Goal: Task Accomplishment & Management: Use online tool/utility

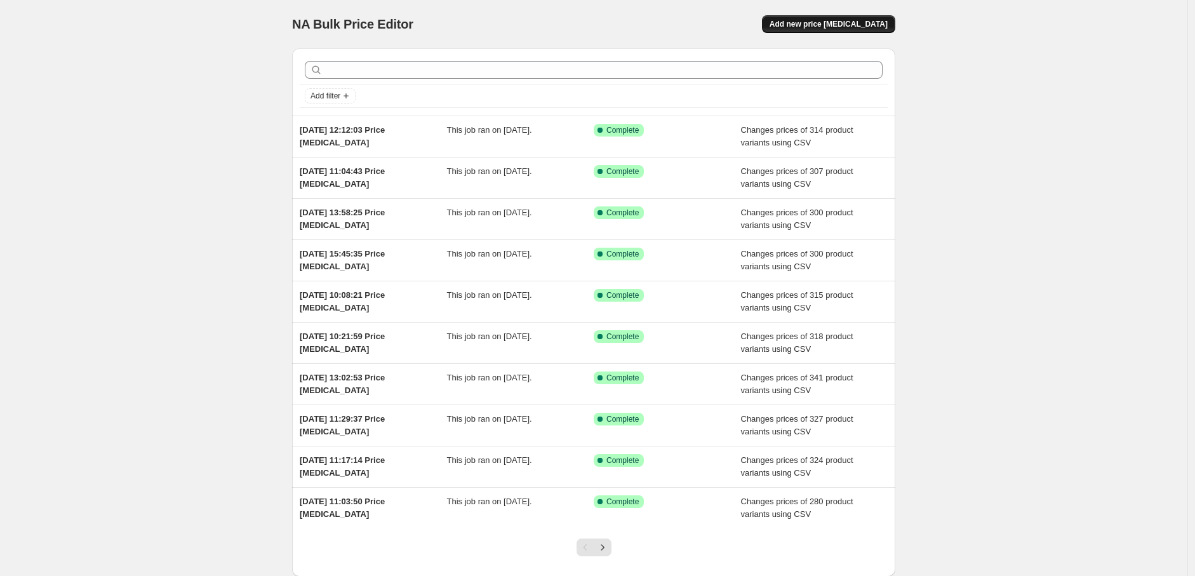
click at [833, 29] on span "Add new price [MEDICAL_DATA]" at bounding box center [829, 24] width 118 height 10
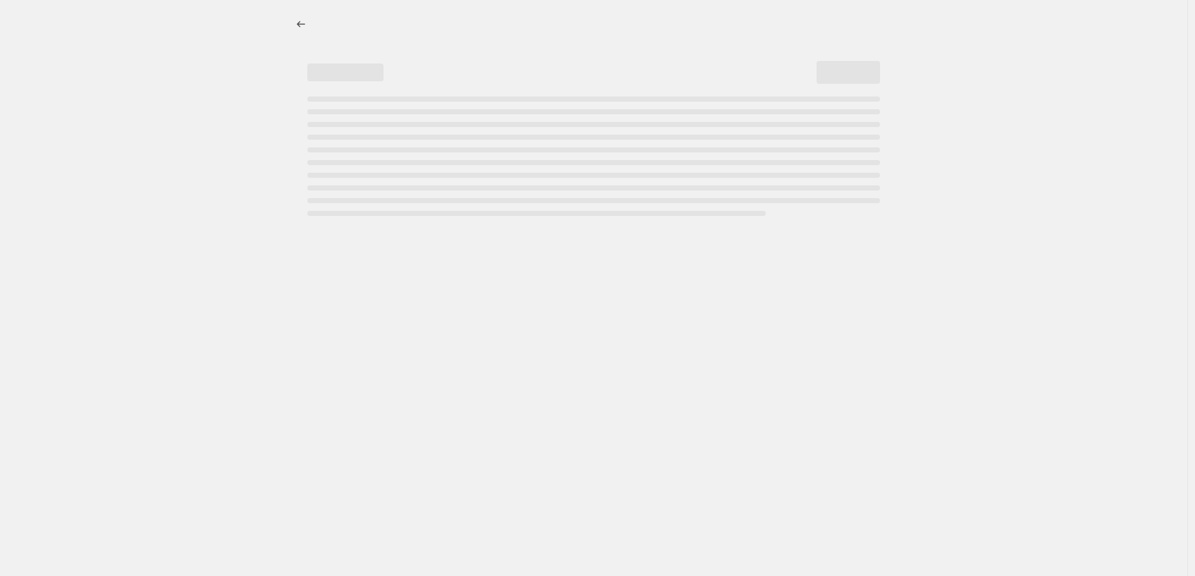
select select "percentage"
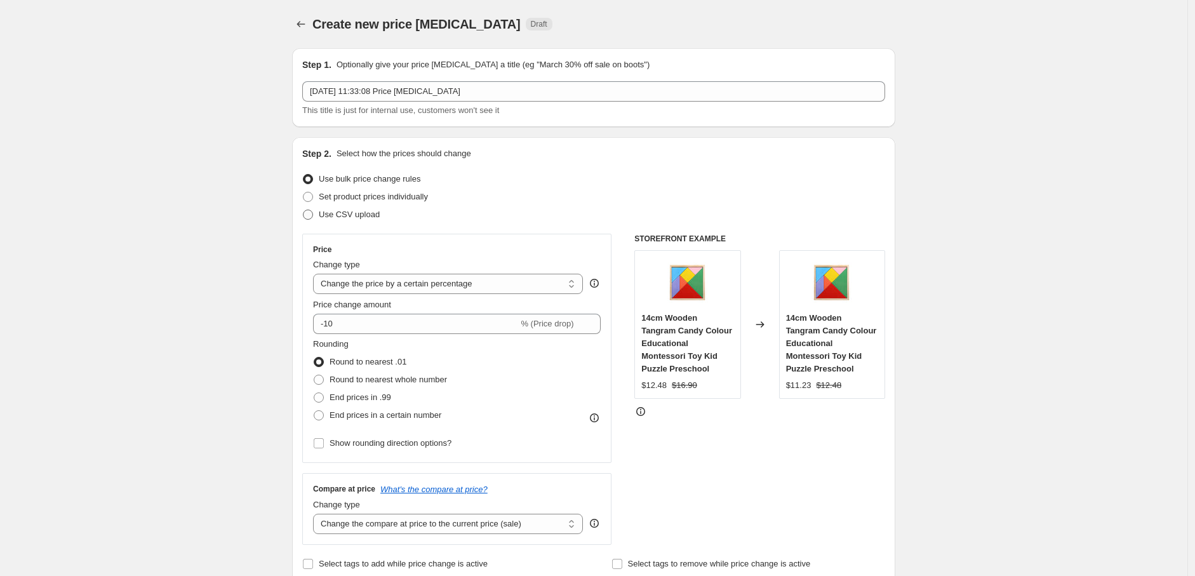
click at [353, 216] on span "Use CSV upload" at bounding box center [349, 215] width 61 height 10
click at [304, 210] on input "Use CSV upload" at bounding box center [303, 210] width 1 height 1
radio input "true"
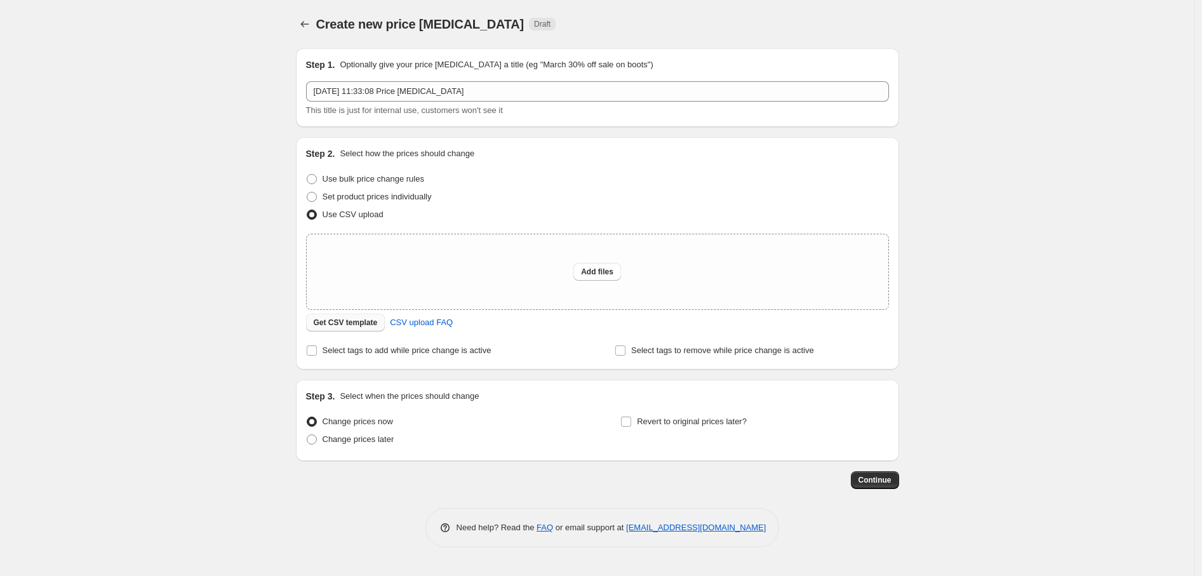
click at [343, 326] on span "Get CSV template" at bounding box center [346, 323] width 64 height 10
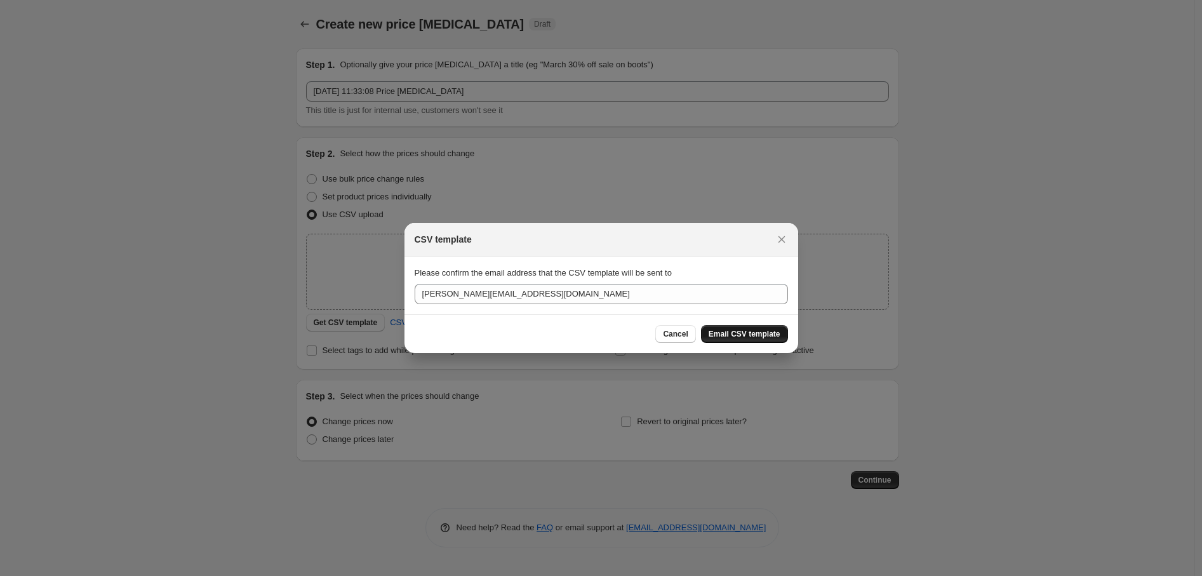
click at [782, 336] on button "Email CSV template" at bounding box center [744, 334] width 87 height 18
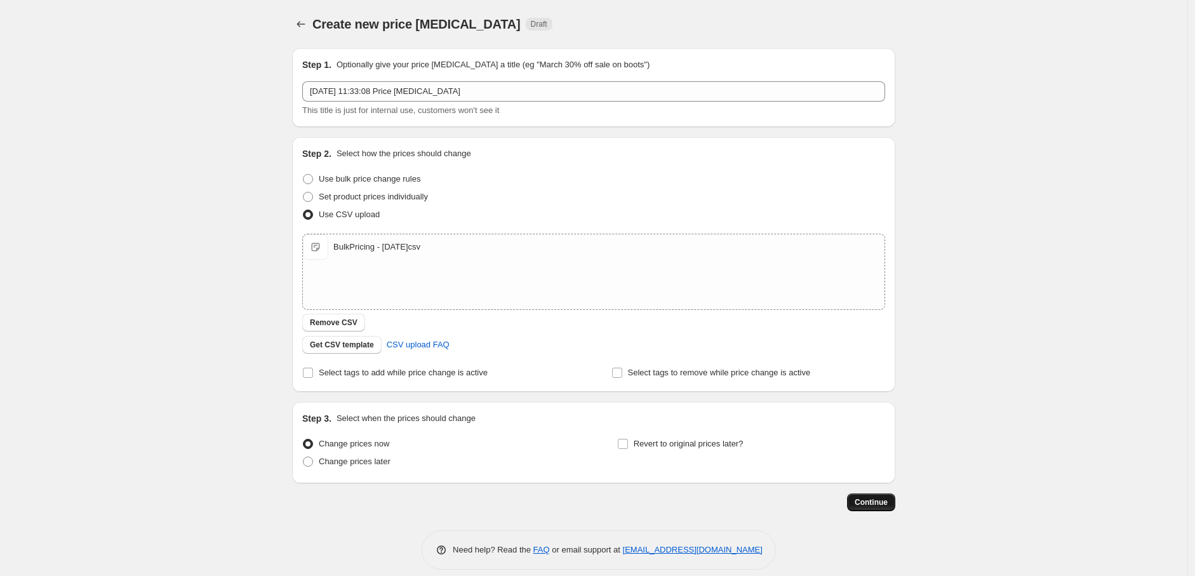
click at [880, 503] on span "Continue" at bounding box center [871, 502] width 33 height 10
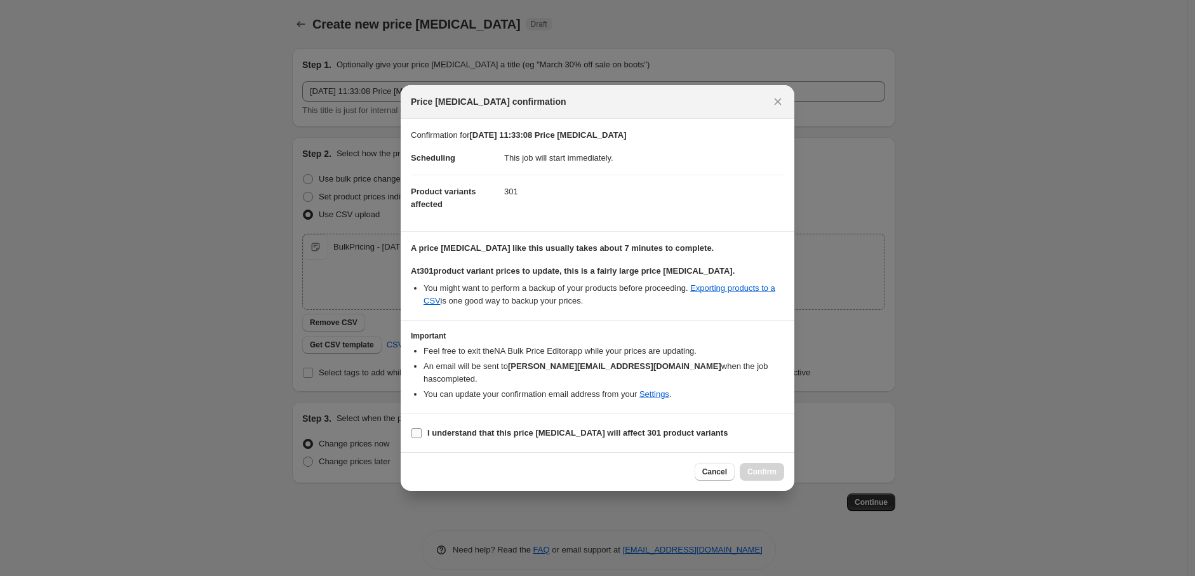
click at [445, 428] on b "I understand that this price change job will affect 301 product variants" at bounding box center [577, 433] width 300 height 10
click at [422, 428] on input "I understand that this price change job will affect 301 product variants" at bounding box center [417, 433] width 10 height 10
checkbox input "true"
click at [766, 467] on span "Confirm" at bounding box center [761, 472] width 29 height 10
